Goal: Transaction & Acquisition: Purchase product/service

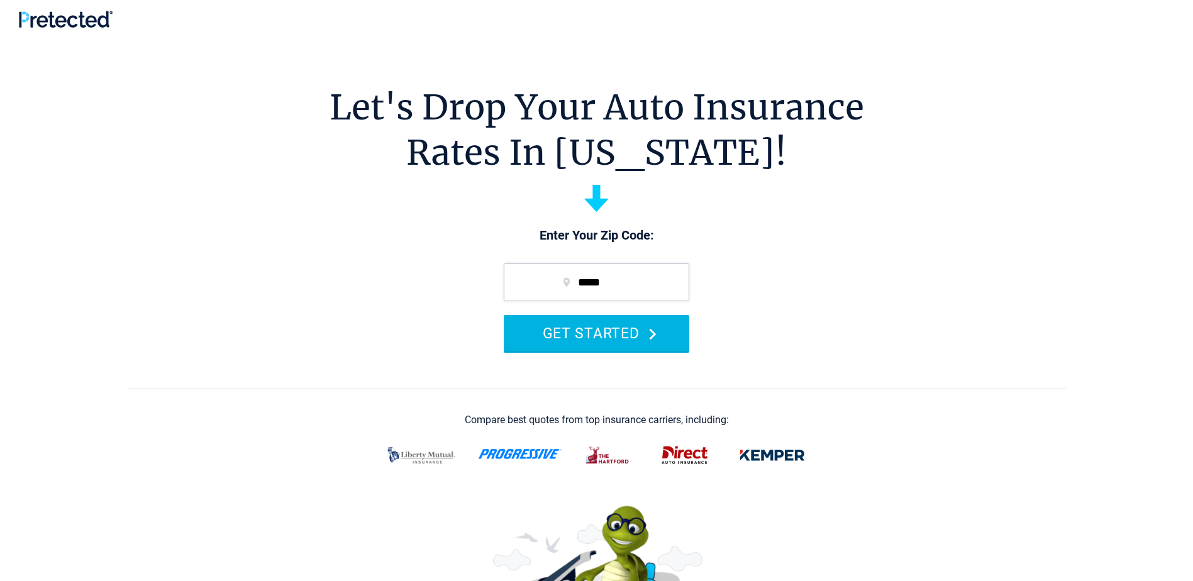
click at [580, 332] on button "GET STARTED" at bounding box center [596, 333] width 185 height 36
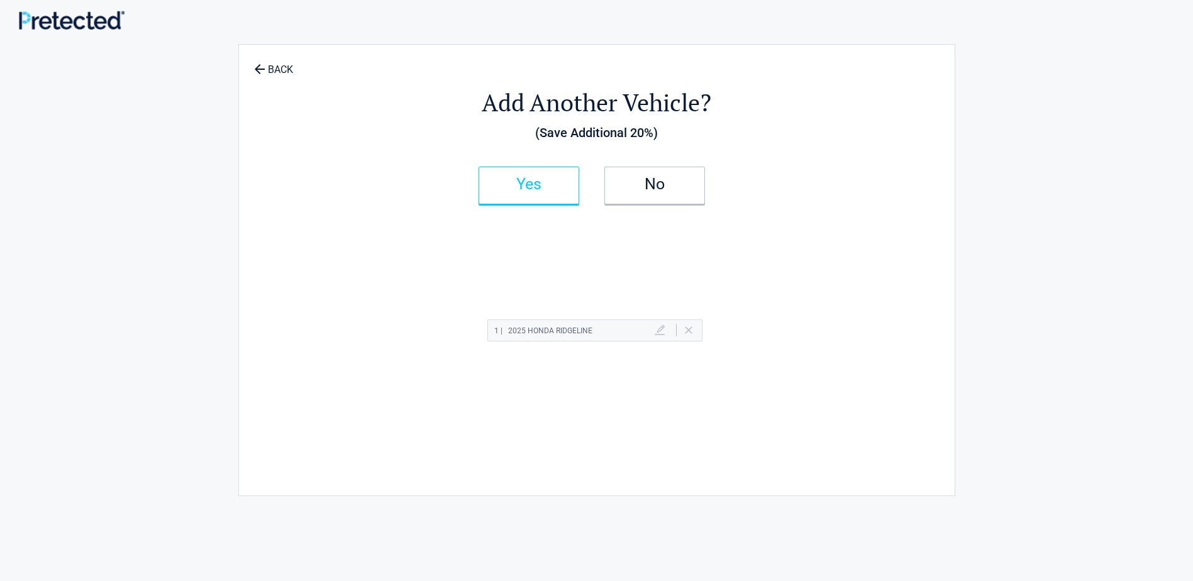
click at [549, 185] on h2 "Yes" at bounding box center [529, 184] width 74 height 9
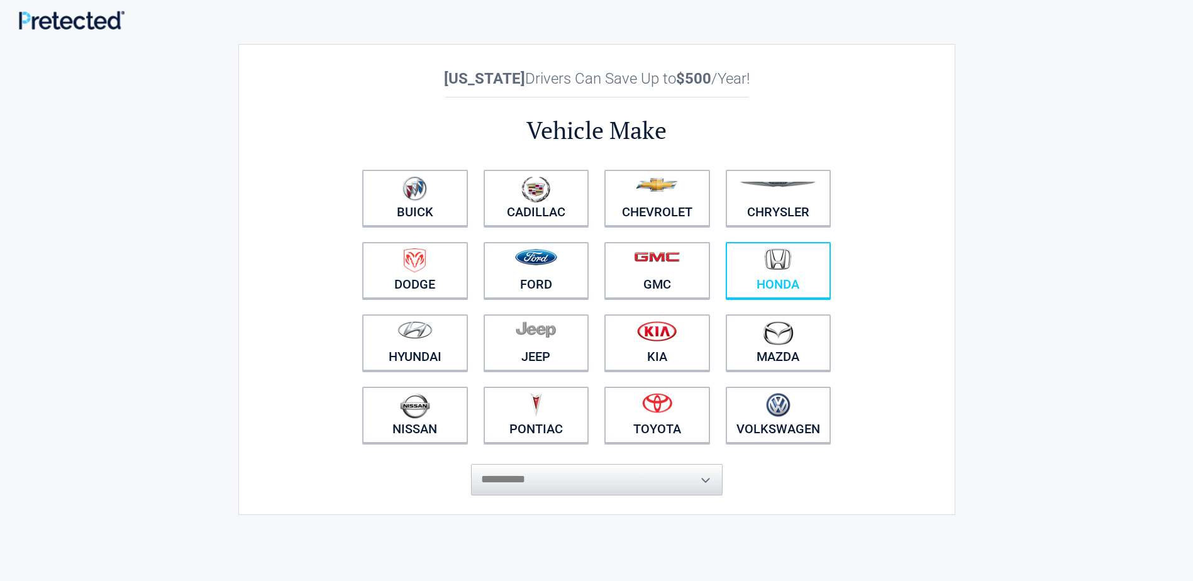
click at [765, 264] on img at bounding box center [778, 259] width 26 height 22
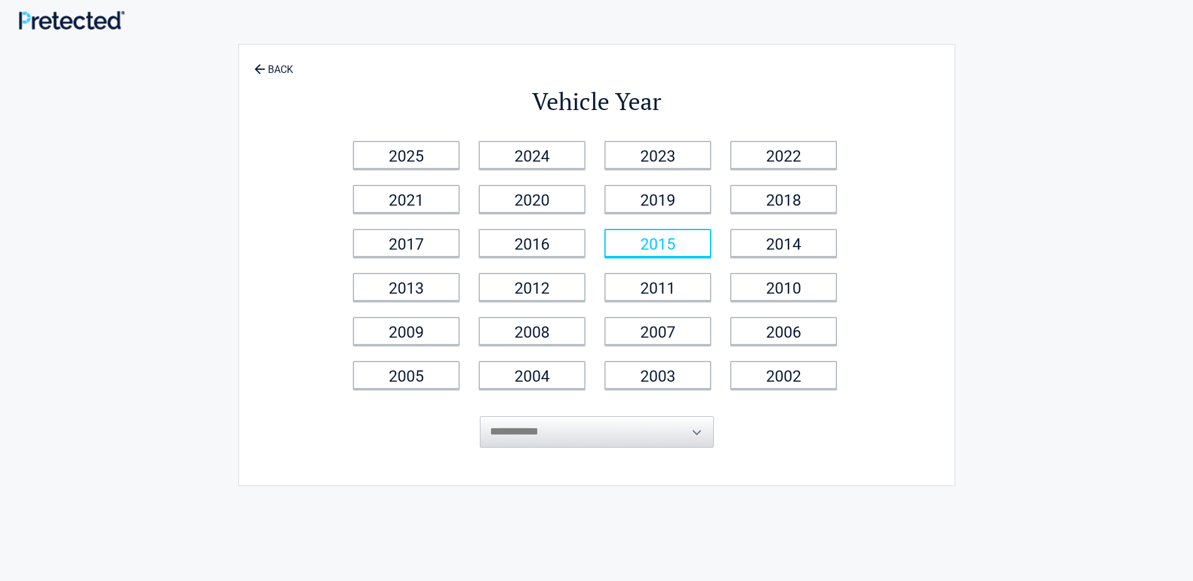
click at [648, 250] on link "2015" at bounding box center [657, 243] width 107 height 28
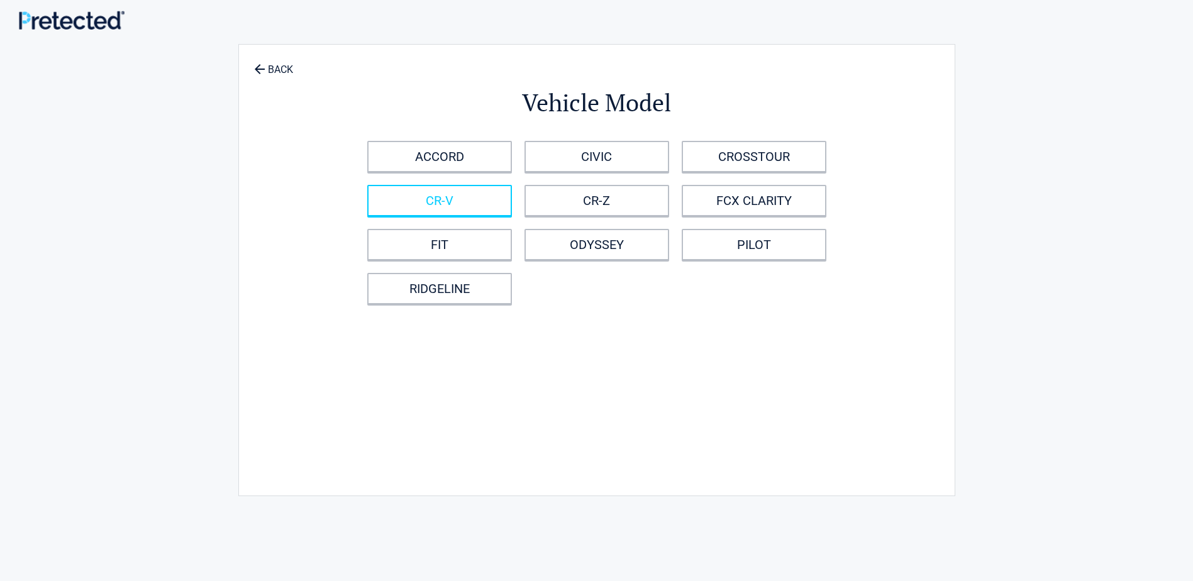
click at [435, 202] on link "CR-V" at bounding box center [439, 200] width 145 height 31
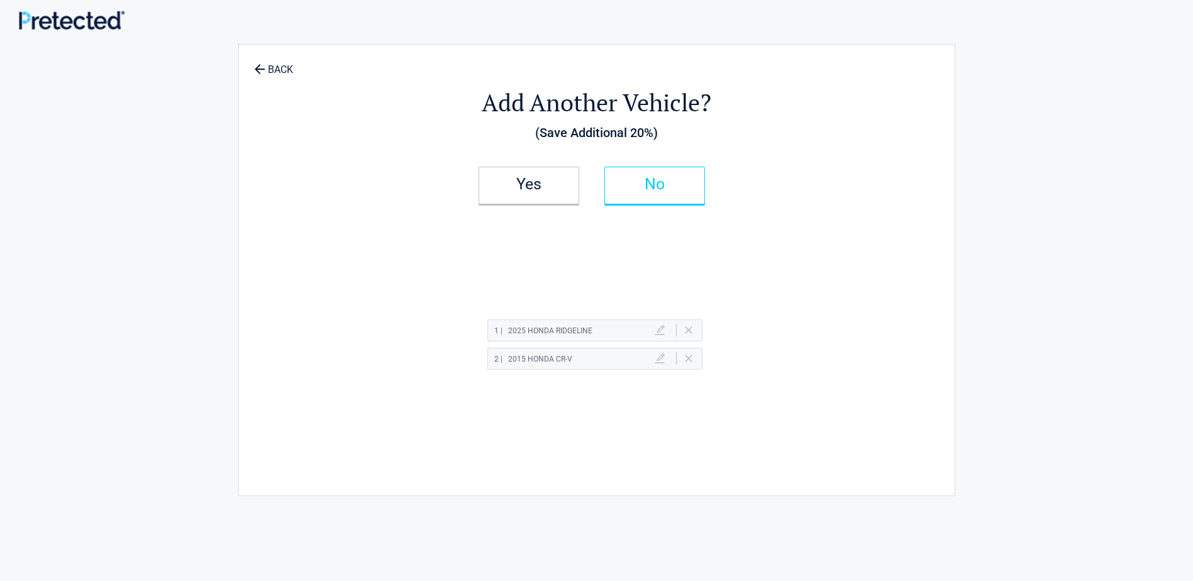
click at [636, 192] on link "No" at bounding box center [654, 186] width 101 height 38
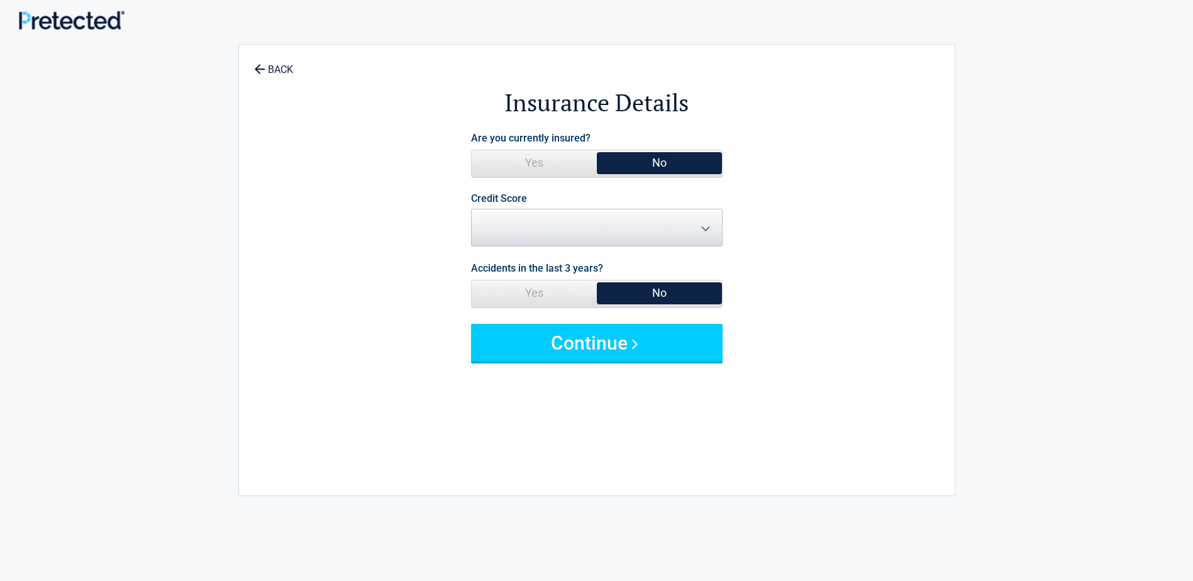
click at [531, 167] on span "Yes" at bounding box center [534, 162] width 125 height 25
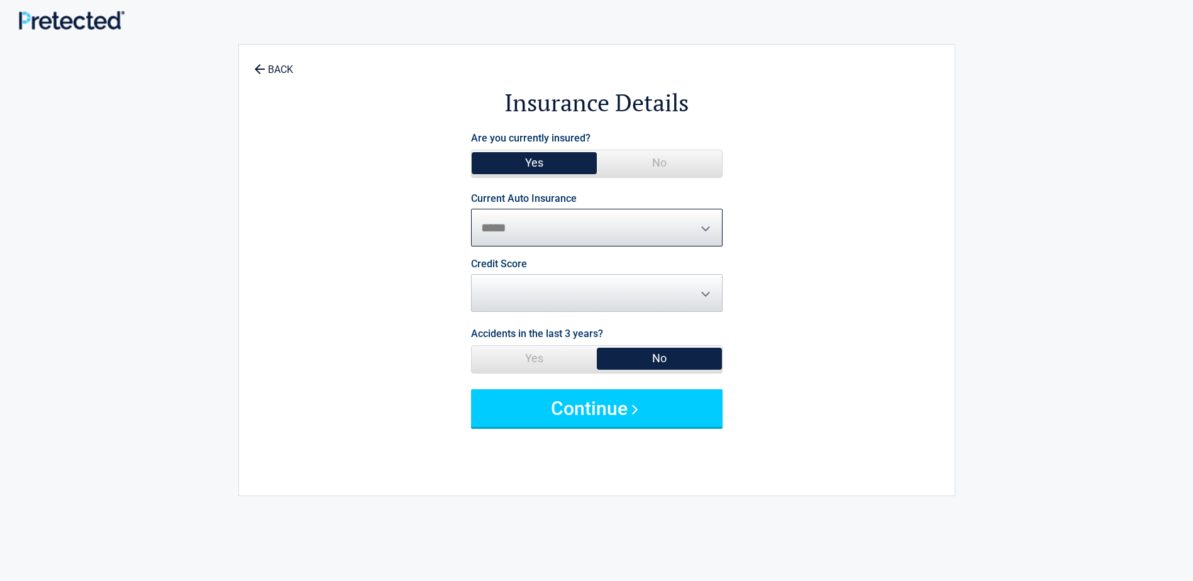
click at [505, 232] on select "**********" at bounding box center [597, 228] width 252 height 38
select select "*********"
click at [471, 209] on select "**********" at bounding box center [597, 228] width 252 height 38
click at [617, 362] on span "No" at bounding box center [659, 358] width 125 height 25
click at [604, 296] on select "********* **** ******* ****" at bounding box center [597, 293] width 252 height 38
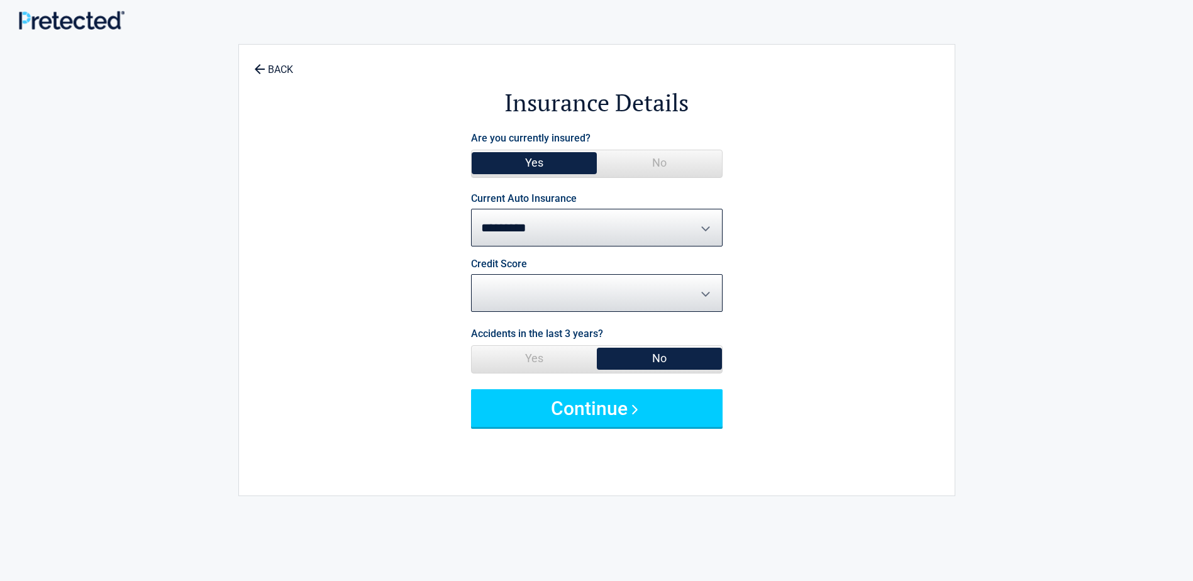
select select "*********"
click at [471, 274] on select "********* **** ******* ****" at bounding box center [597, 293] width 252 height 38
click at [641, 359] on span "No" at bounding box center [659, 358] width 125 height 25
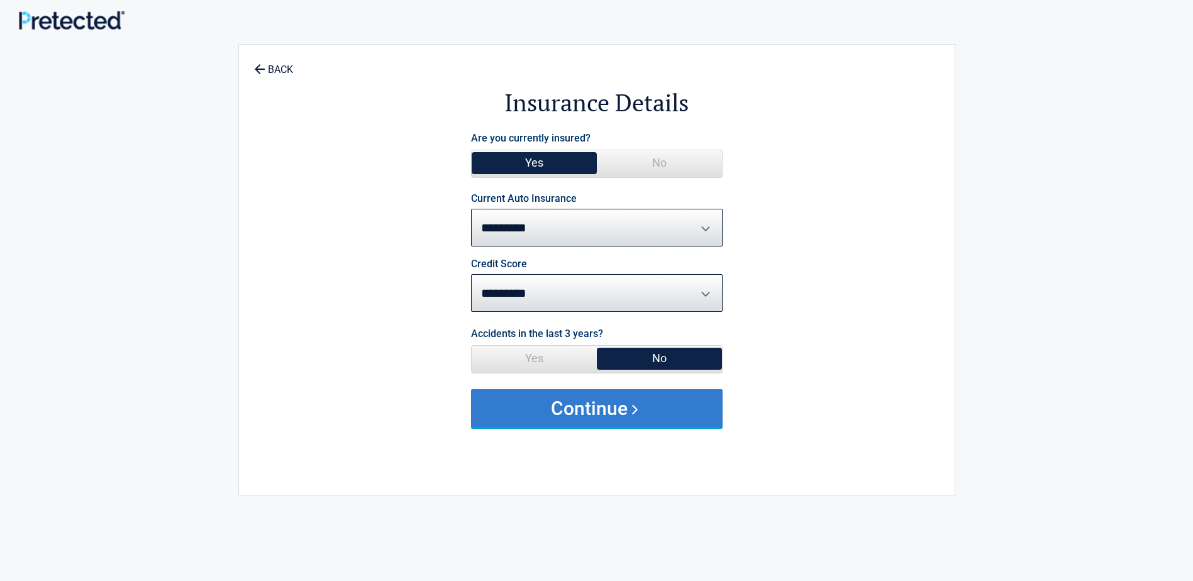
click at [626, 410] on button "Continue" at bounding box center [597, 408] width 252 height 38
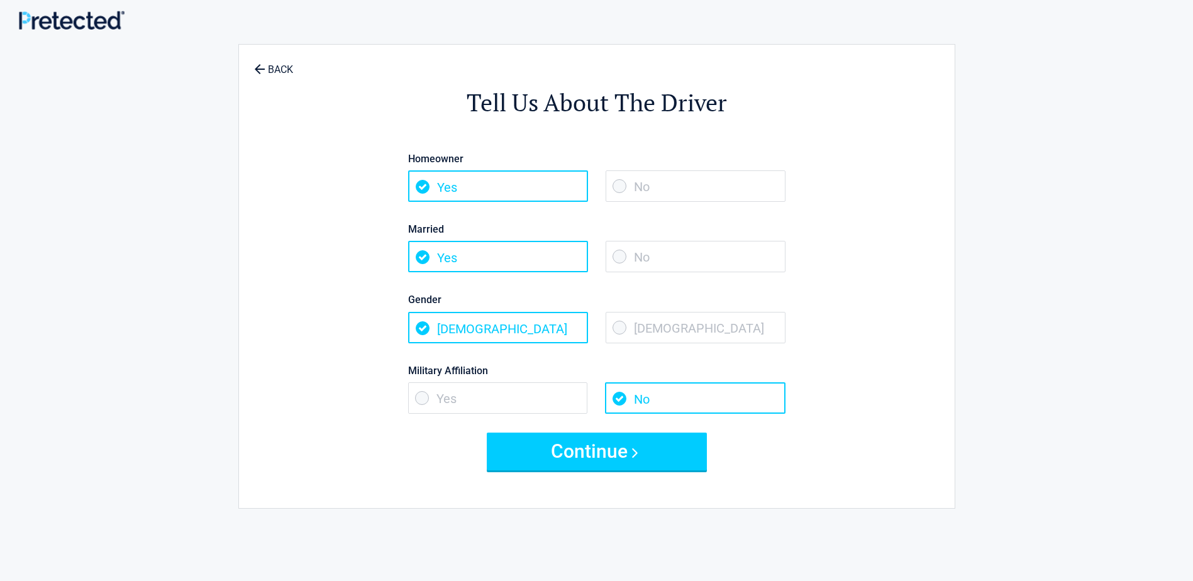
click at [440, 191] on span "Yes" at bounding box center [498, 185] width 180 height 31
click at [419, 186] on span "Yes" at bounding box center [498, 185] width 180 height 31
click at [422, 255] on span "Yes" at bounding box center [498, 256] width 180 height 31
click at [422, 329] on span "Male" at bounding box center [498, 327] width 180 height 31
click at [615, 399] on span "No" at bounding box center [695, 397] width 180 height 31
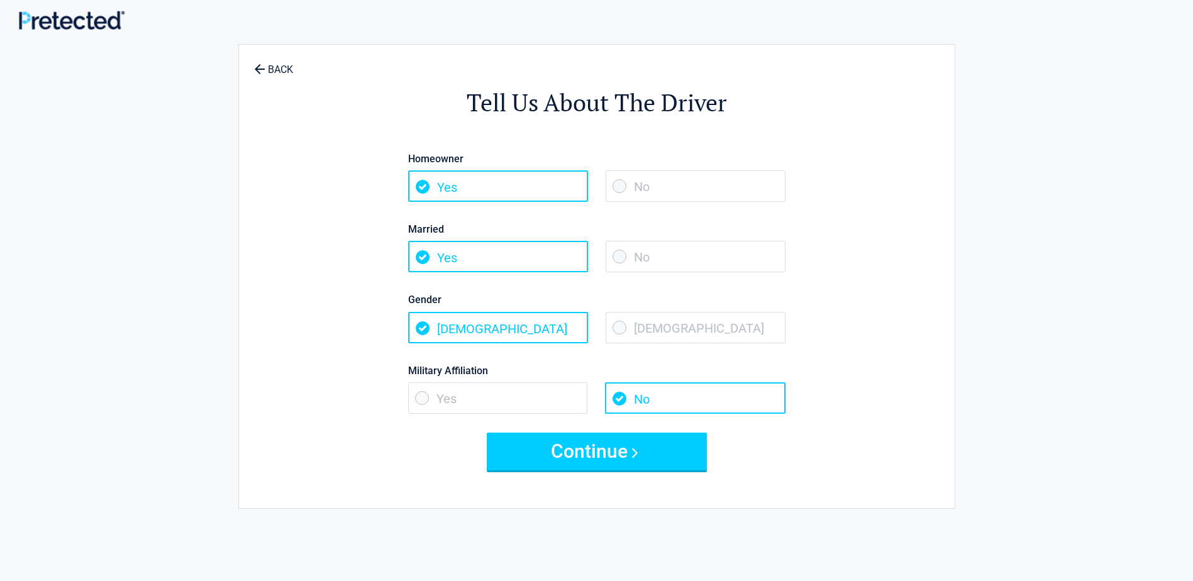
click at [615, 399] on span "No" at bounding box center [695, 397] width 180 height 31
click at [616, 396] on span "No" at bounding box center [695, 397] width 180 height 31
click at [616, 329] on span "Female" at bounding box center [696, 327] width 180 height 31
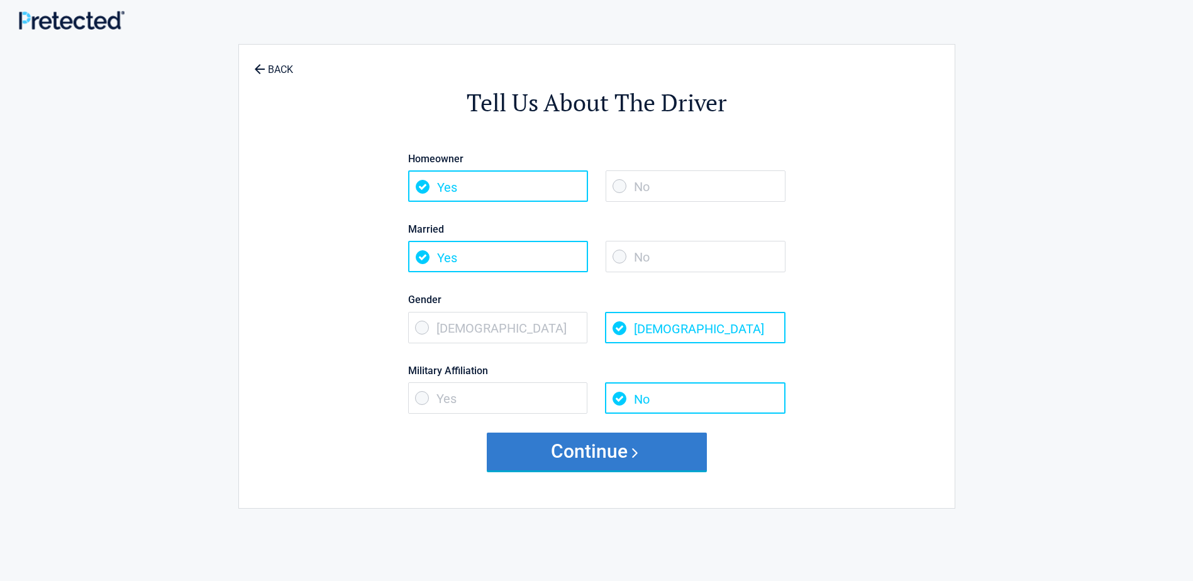
click at [592, 453] on button "Continue" at bounding box center [597, 452] width 220 height 38
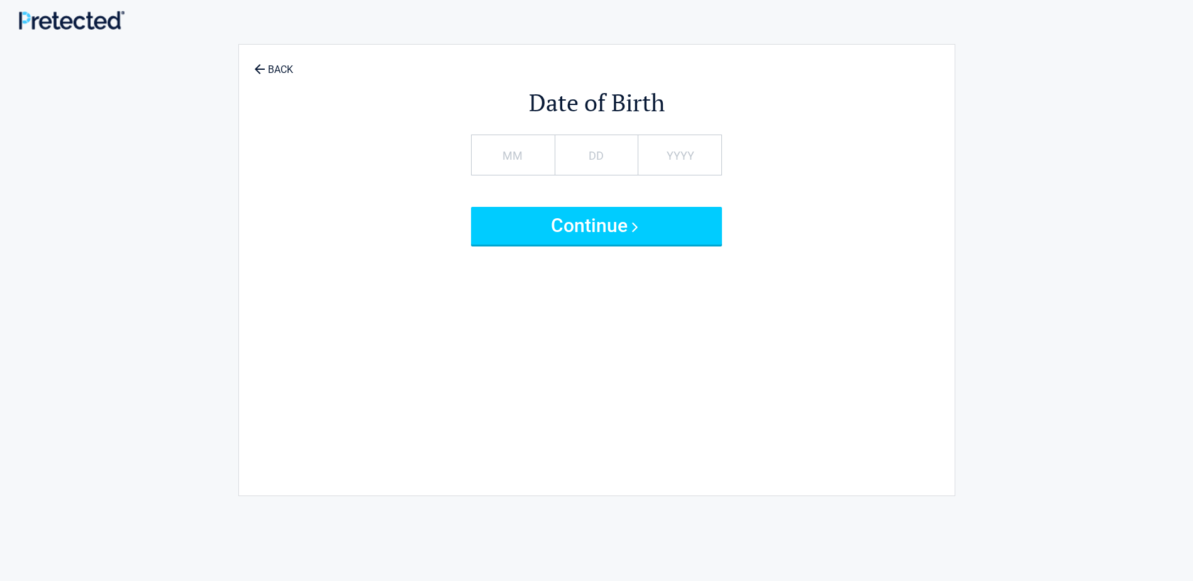
click at [551, 224] on button "Continue" at bounding box center [597, 226] width 252 height 38
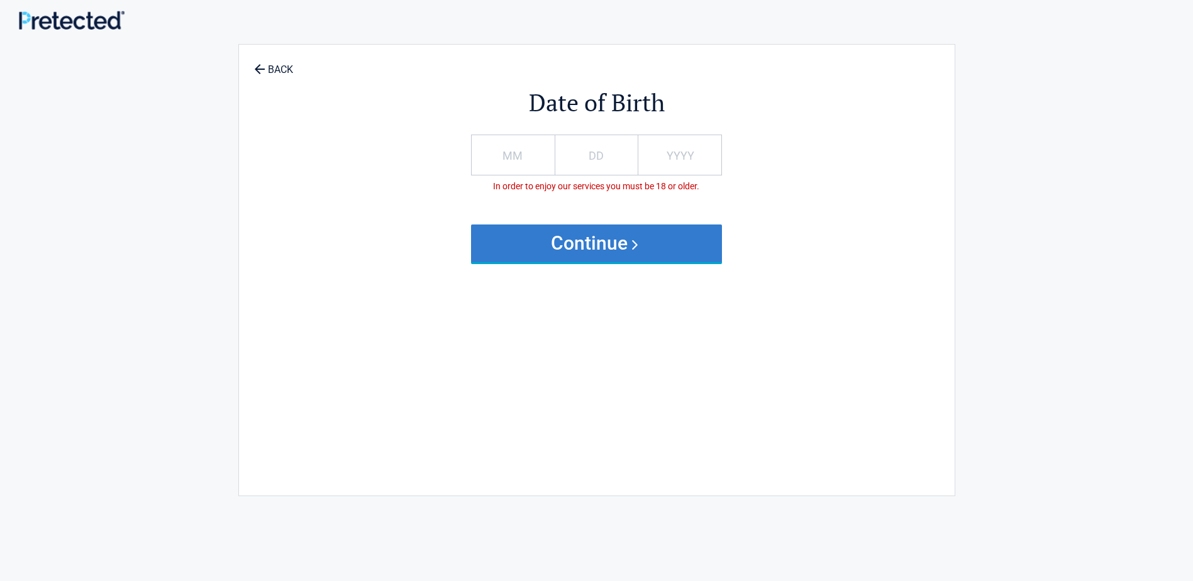
click at [558, 238] on button "Continue" at bounding box center [597, 243] width 252 height 38
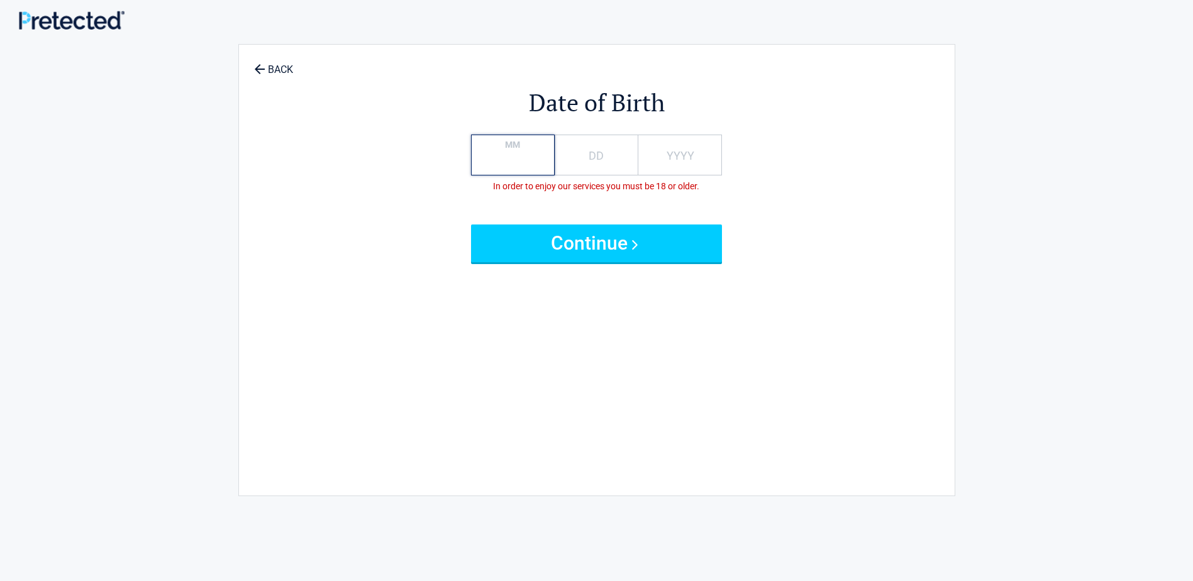
drag, startPoint x: 529, startPoint y: 160, endPoint x: 494, endPoint y: 162, distance: 34.7
click at [494, 162] on input "MM" at bounding box center [513, 155] width 84 height 41
drag, startPoint x: 514, startPoint y: 167, endPoint x: 496, endPoint y: 170, distance: 18.4
click at [496, 170] on input "MM" at bounding box center [513, 155] width 84 height 41
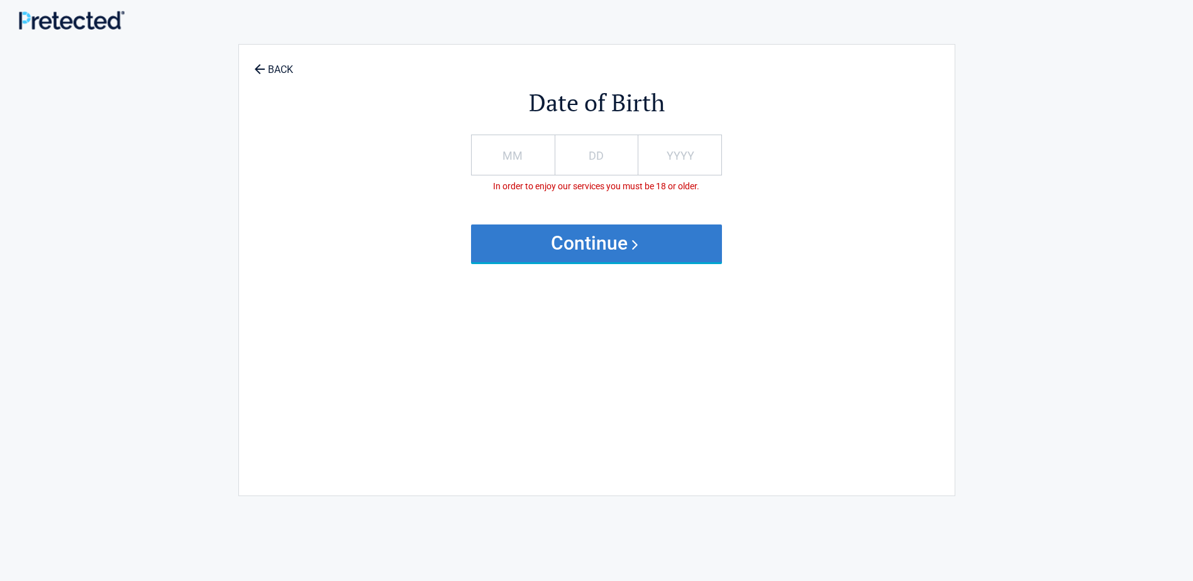
click at [617, 242] on button "Continue" at bounding box center [597, 243] width 252 height 38
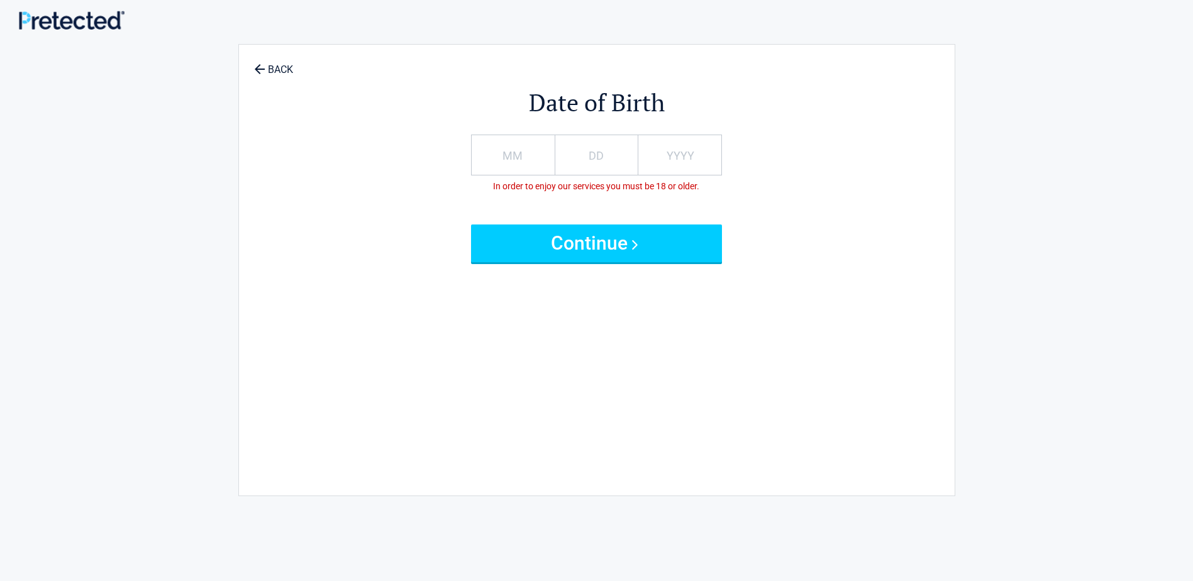
click at [514, 157] on label "MM" at bounding box center [512, 155] width 20 height 17
click at [514, 157] on input "MM" at bounding box center [513, 155] width 84 height 41
click at [515, 158] on input "MM" at bounding box center [513, 155] width 84 height 41
click at [515, 159] on input "MM" at bounding box center [513, 155] width 84 height 41
